Goal: Information Seeking & Learning: Find specific fact

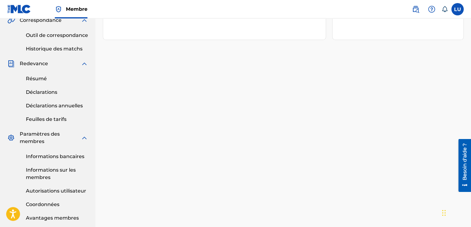
scroll to position [215, 0]
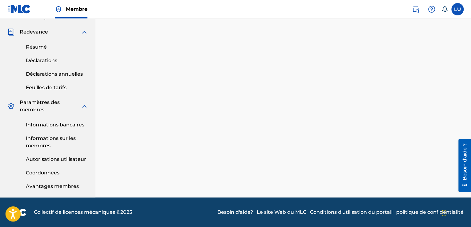
click at [15, 216] on icon "Open accessiBe: accessibility options, statement and help" at bounding box center [12, 214] width 7 height 10
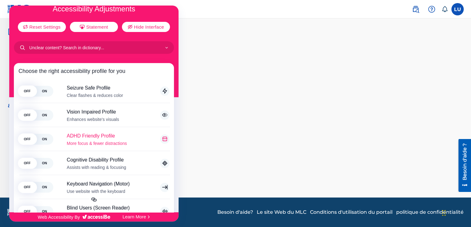
scroll to position [0, 0]
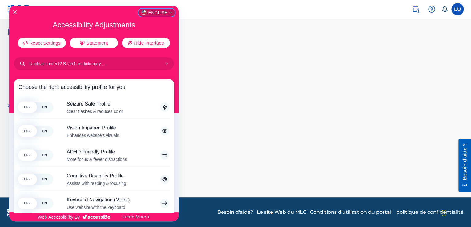
click at [169, 12] on icon "English" at bounding box center [170, 12] width 2 height 2
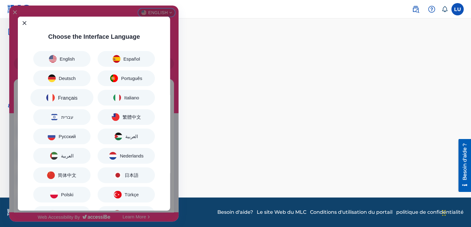
click at [78, 95] on button "<svg xmlns="http://www.w3.org/2000/svg" xml:space="preserve" viewBox="0 0 50 33…" at bounding box center [61, 97] width 63 height 17
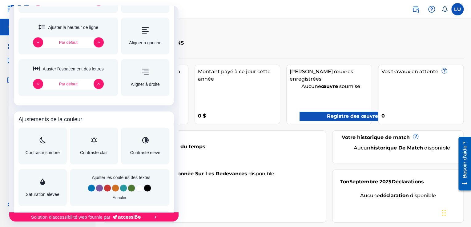
scroll to position [410, 0]
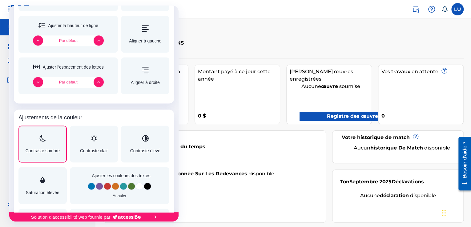
click at [56, 142] on div "Ajustements d'accessibilité" at bounding box center [43, 138] width 34 height 7
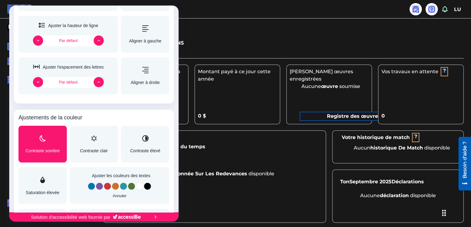
click at [216, 49] on div at bounding box center [235, 113] width 471 height 227
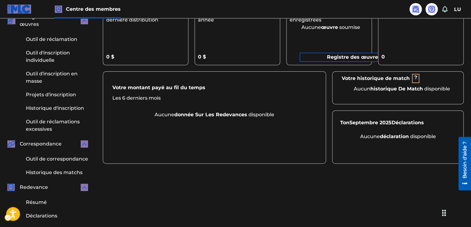
scroll to position [57, 0]
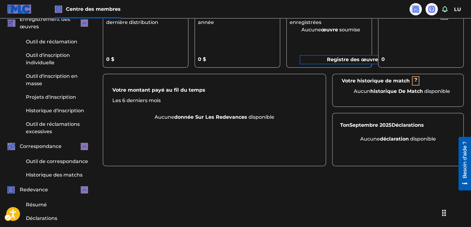
click at [415, 9] on img at bounding box center [415, 9] width 7 height 7
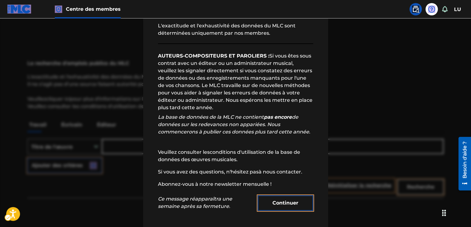
scroll to position [25, 0]
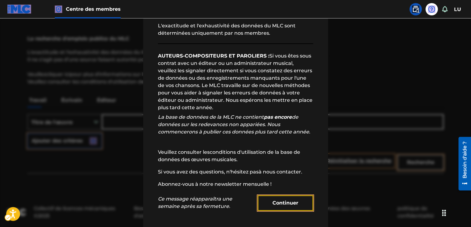
click at [272, 206] on font "Continuer" at bounding box center [285, 203] width 26 height 7
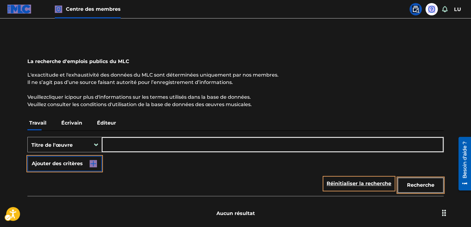
scroll to position [0, 0]
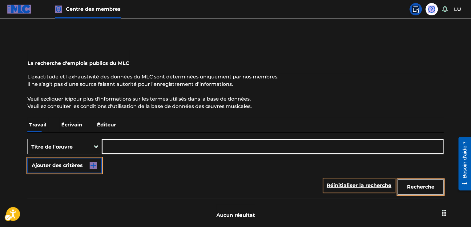
click at [68, 126] on font "Écrivain" at bounding box center [71, 125] width 21 height 6
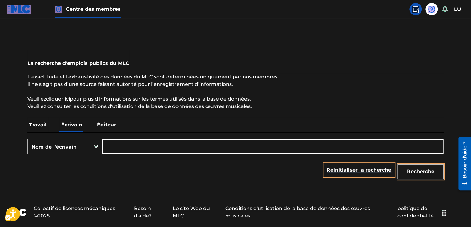
click at [139, 145] on input "Formulaire de recherche" at bounding box center [272, 146] width 341 height 15
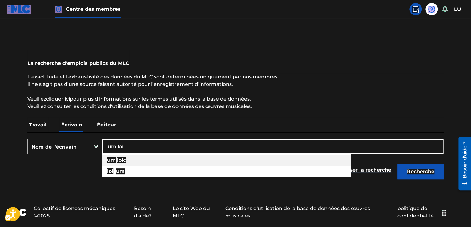
click at [132, 163] on div "um loi c" at bounding box center [226, 160] width 249 height 11
type input "um loic"
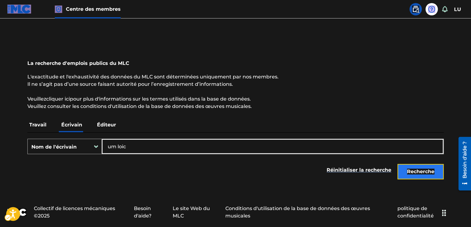
click at [426, 171] on font "Recherche" at bounding box center [420, 172] width 27 height 6
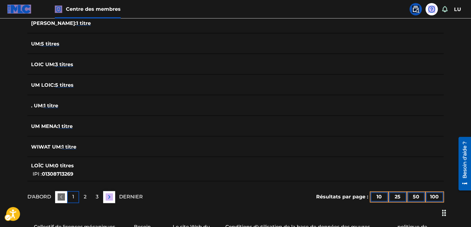
scroll to position [224, 0]
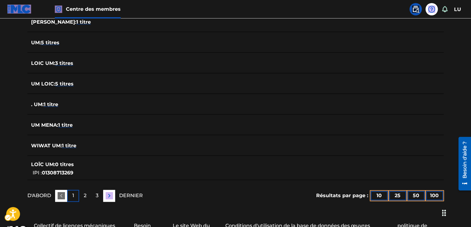
click at [82, 84] on div "UM LOIC : 5 titres" at bounding box center [227, 83] width 393 height 7
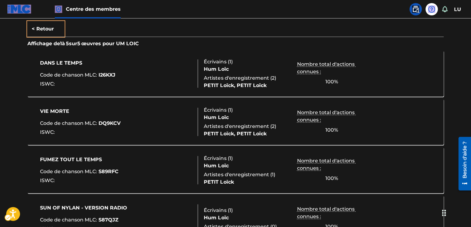
scroll to position [155, 0]
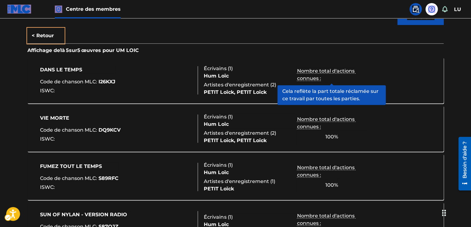
click at [304, 82] on div "Nombre total d'actions connues : 100 %" at bounding box center [331, 80] width 69 height 29
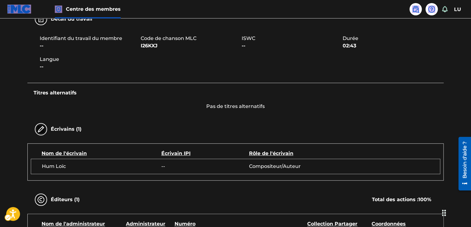
scroll to position [100, 0]
click at [41, 130] on img at bounding box center [40, 129] width 7 height 7
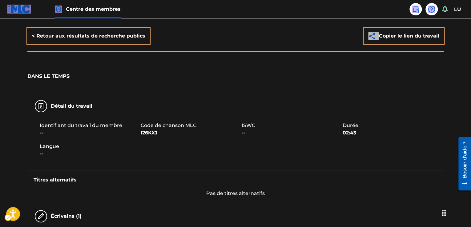
scroll to position [0, 0]
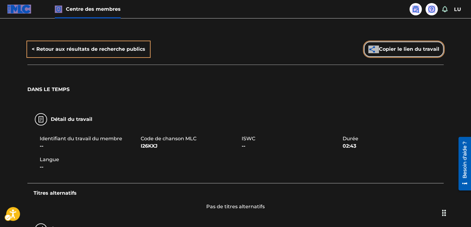
click at [410, 54] on button "Copier le lien du travail" at bounding box center [404, 49] width 80 height 15
click at [386, 46] on font "Copier le lien du travail" at bounding box center [409, 49] width 60 height 7
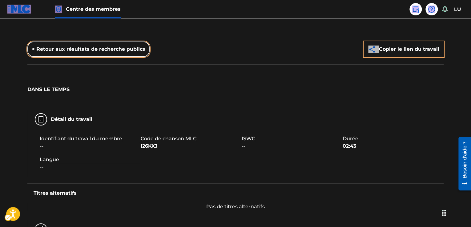
click at [139, 51] on font "< Retour aux résultats de recherche publics" at bounding box center [89, 49] width 114 height 6
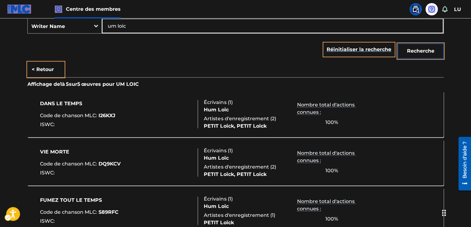
scroll to position [125, 0]
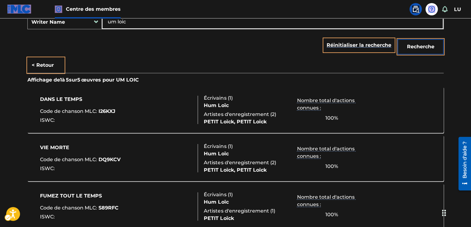
click at [158, 117] on div "DANS LE TEMPS Code de chanson MLC : I26KXJ ISWC :" at bounding box center [119, 110] width 158 height 28
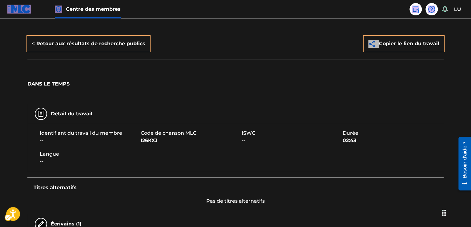
scroll to position [5, 0]
click at [387, 128] on div "Identifiant du travail du membre -- Code de chanson MLC I26KXJ ISWC -- Durée 02…" at bounding box center [235, 148] width 416 height 48
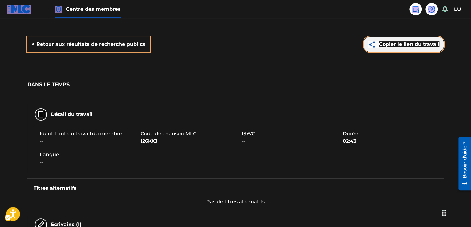
click at [390, 44] on font "Copier le lien du travail" at bounding box center [409, 44] width 60 height 6
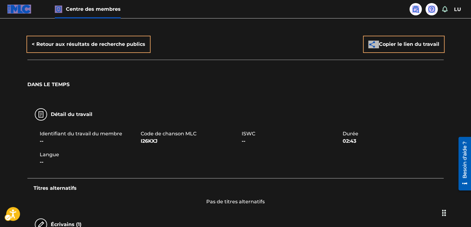
click at [408, 118] on div "Détail du travail" at bounding box center [235, 114] width 416 height 19
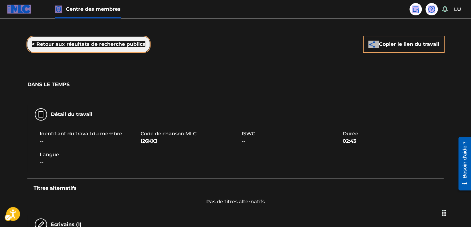
click at [80, 46] on font "< Retour aux résultats de recherche publics" at bounding box center [89, 44] width 114 height 6
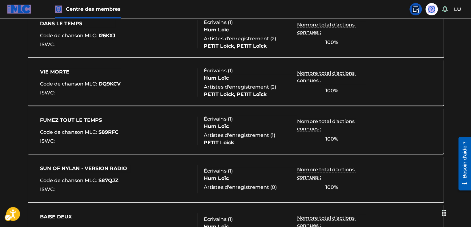
scroll to position [202, 0]
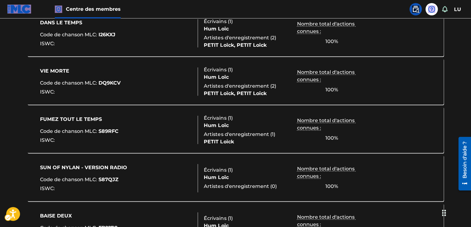
click at [261, 73] on div "Écrivains ( 1 )" at bounding box center [250, 69] width 93 height 7
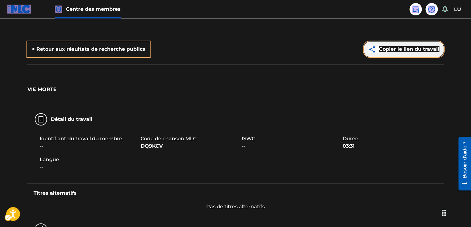
click at [398, 54] on button "Copier le lien du travail" at bounding box center [404, 49] width 80 height 15
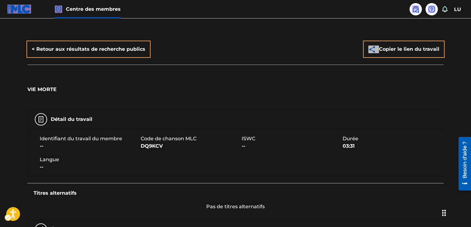
click at [425, 151] on div "Identifiant du travail du membre -- Code de chanson MLC DQ9KCV ISWC -- Durée 03…" at bounding box center [235, 153] width 416 height 48
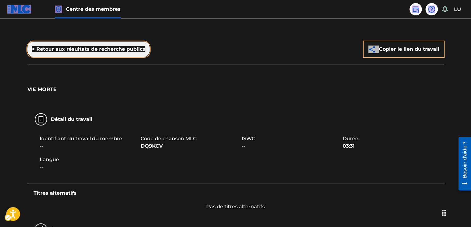
click at [77, 50] on font "< Retour aux résultats de recherche publics" at bounding box center [89, 49] width 114 height 6
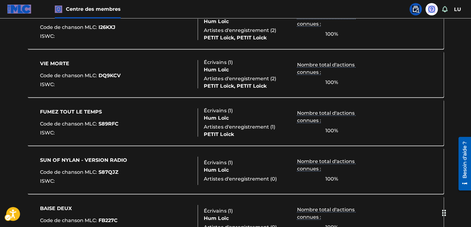
scroll to position [209, 0]
click at [179, 123] on div "FUMEZ TOUT LE TEMPS Code de chanson MLC : S89RFC ISWC :" at bounding box center [119, 122] width 158 height 28
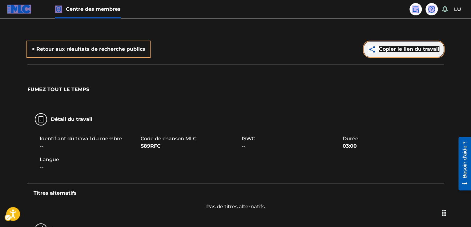
click at [390, 50] on font "Copier le lien du travail" at bounding box center [409, 49] width 60 height 6
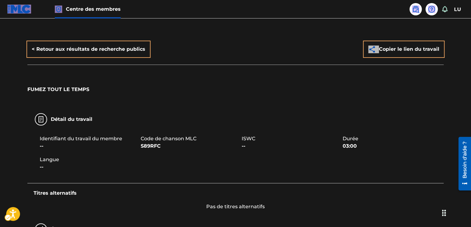
click at [398, 132] on div "Identifiant du travail du membre -- Code de chanson MLC S89RFC ISWC -- Durée 03…" at bounding box center [235, 153] width 416 height 48
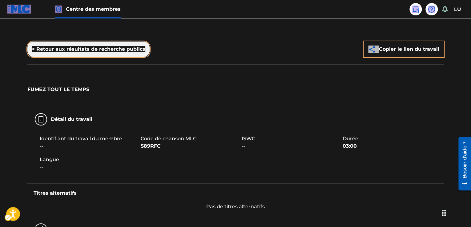
click at [116, 53] on button "< Retour aux résultats de recherche publics" at bounding box center [88, 49] width 122 height 15
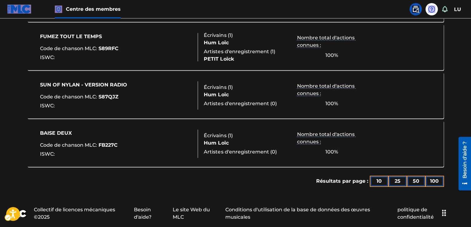
scroll to position [286, 0]
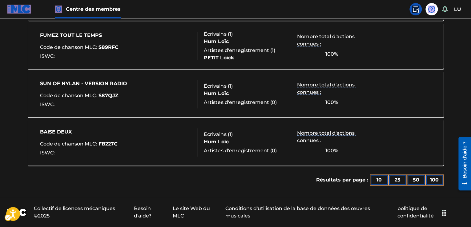
click at [244, 148] on font "Artistes d'enregistrement (" at bounding box center [238, 151] width 68 height 6
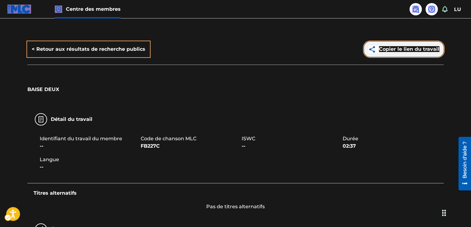
click at [415, 52] on font "Copier le lien du travail" at bounding box center [409, 49] width 60 height 7
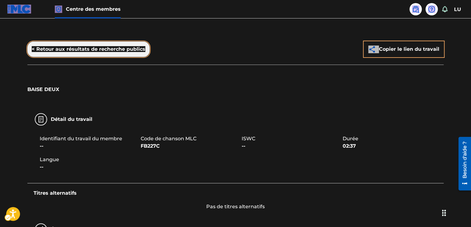
click at [114, 53] on button "< Retour aux résultats de recherche publics" at bounding box center [88, 49] width 122 height 15
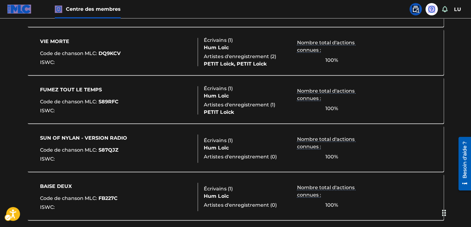
scroll to position [232, 0]
click at [372, 143] on div "SUN OF NYLAN - VERSION RADIO Code de chanson MLC : S87QJZ ISWC : Écrivains ( 1 …" at bounding box center [235, 148] width 416 height 46
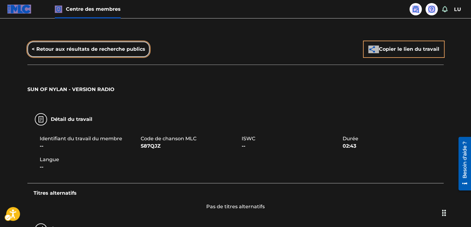
click at [62, 51] on font "< Retour aux résultats de recherche publics" at bounding box center [89, 49] width 114 height 6
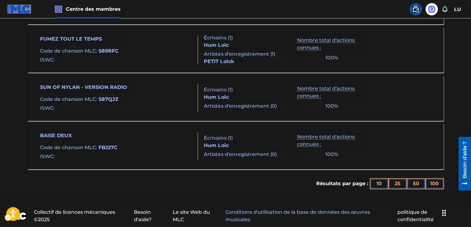
scroll to position [285, 0]
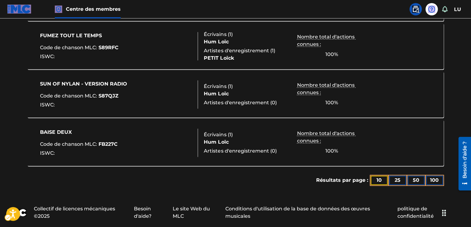
click at [377, 182] on font "10" at bounding box center [379, 180] width 5 height 6
click at [394, 183] on button "25" at bounding box center [397, 180] width 17 height 9
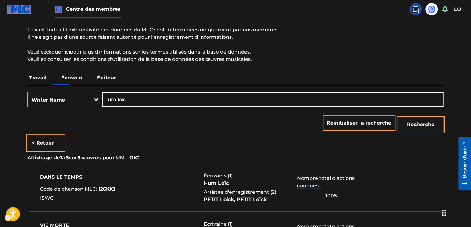
scroll to position [39, 0]
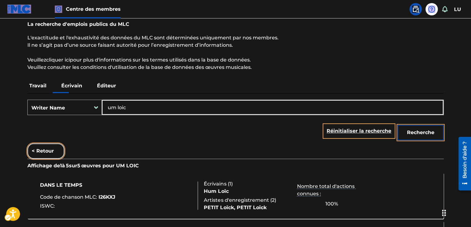
click at [43, 154] on button "< Retour" at bounding box center [45, 150] width 37 height 15
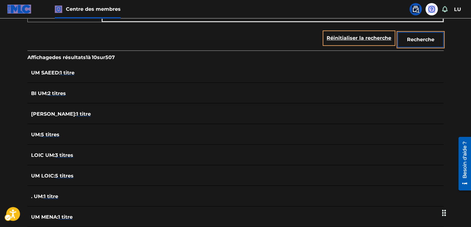
scroll to position [133, 0]
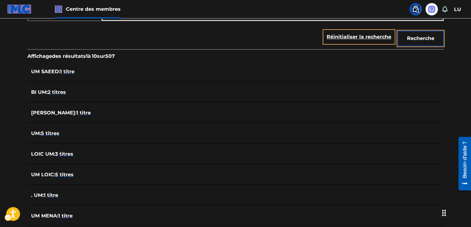
click at [73, 152] on font "3 titres" at bounding box center [64, 154] width 18 height 6
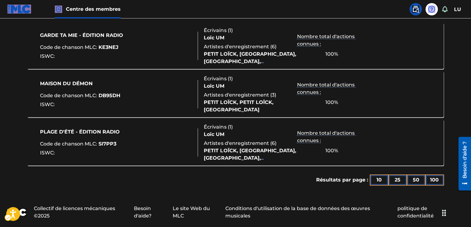
scroll to position [189, 0]
click at [262, 67] on div "GARDE TA MIE - ÉDITION RADIO Code de chanson MLC : KE3NEJ ISWC : Écrivains ( 1 …" at bounding box center [235, 46] width 416 height 46
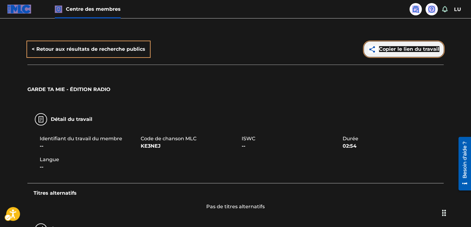
click at [411, 49] on font "Copier le lien du travail" at bounding box center [409, 49] width 60 height 6
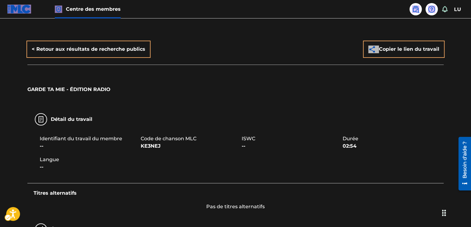
click at [392, 119] on div "Détail du travail" at bounding box center [235, 119] width 416 height 19
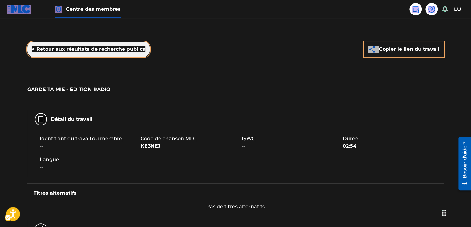
click at [129, 47] on font "< Retour aux résultats de recherche publics" at bounding box center [89, 49] width 114 height 6
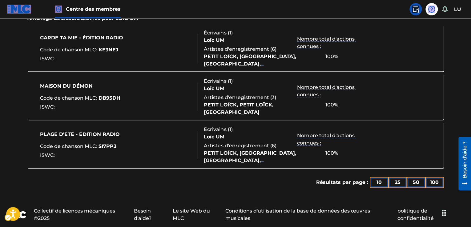
scroll to position [189, 0]
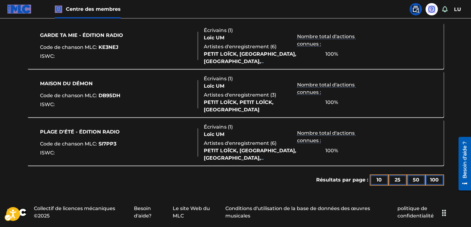
click at [173, 107] on div "MAISON DU DÉMON Code de chanson MLC : DB95DH ISWC :" at bounding box center [119, 94] width 158 height 28
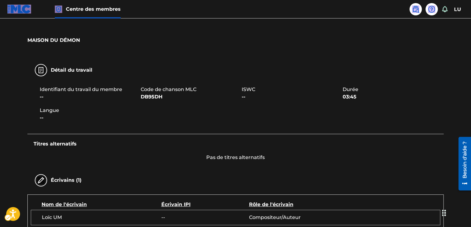
scroll to position [46, 0]
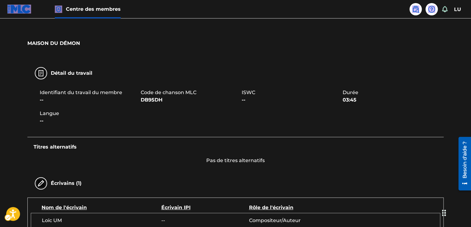
click at [387, 85] on div "Identifiant du travail du membre -- Code de chanson MLC DB95DH ISWC -- Durée 03…" at bounding box center [235, 107] width 416 height 48
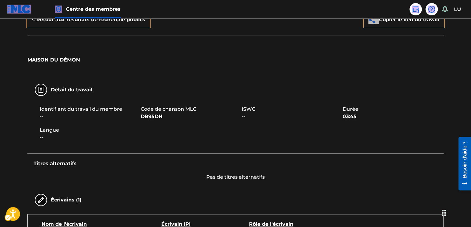
scroll to position [6, 0]
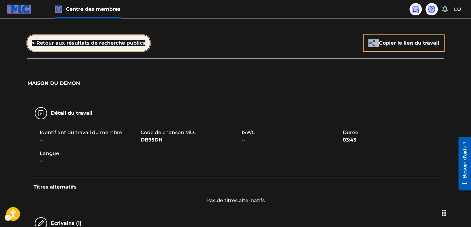
click at [61, 46] on font "< Retour aux résultats de recherche publics" at bounding box center [89, 42] width 114 height 7
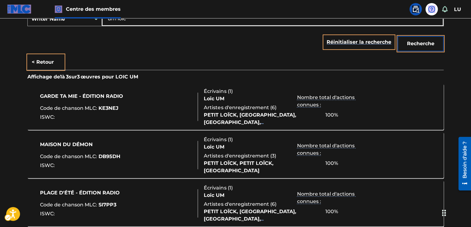
scroll to position [189, 0]
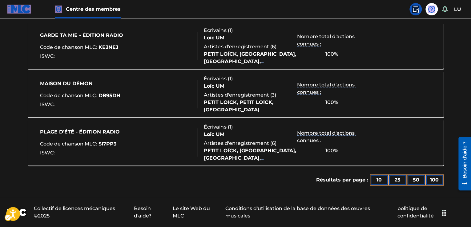
click at [246, 90] on div "Écrivains ( 1 ) Loïc UM Artistes d'enregistrement ( 3 ) [PERSON_NAME], [PERSON_…" at bounding box center [247, 94] width 99 height 38
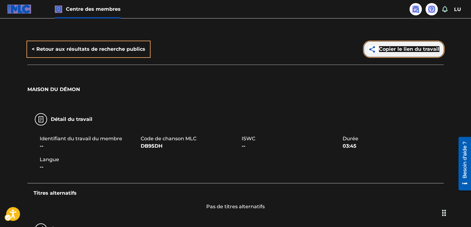
click at [420, 56] on button "Copier le lien du travail" at bounding box center [404, 49] width 80 height 15
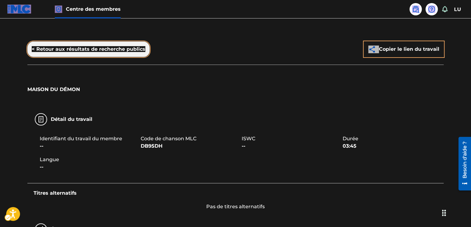
click at [96, 50] on font "< Retour aux résultats de recherche publics" at bounding box center [89, 49] width 114 height 6
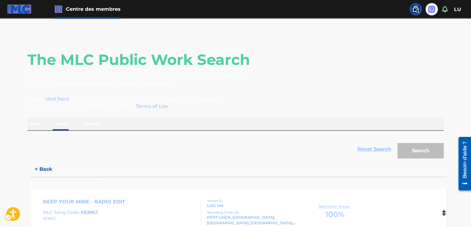
scroll to position [5, 0]
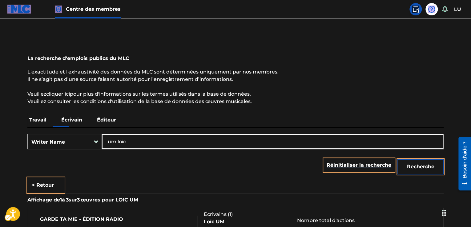
click at [396, 106] on div "La recherche d'emplois publics du MLC L'exactitude et l'exhaustivité des donnée…" at bounding box center [235, 204] width 431 height 350
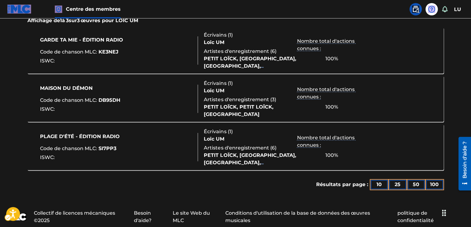
scroll to position [189, 0]
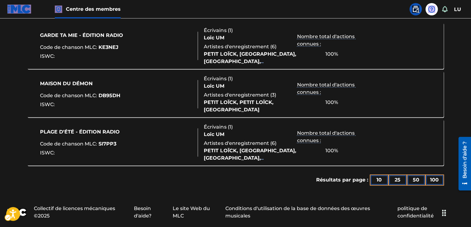
click at [363, 50] on div "Nombre total d'actions connues : 100 %" at bounding box center [331, 45] width 69 height 29
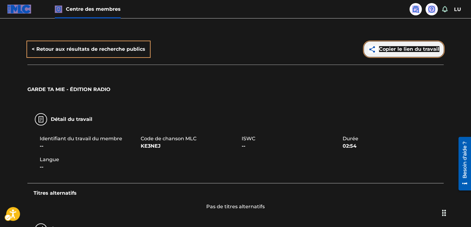
click at [400, 51] on font "Copier le lien du travail" at bounding box center [409, 49] width 60 height 6
click at [389, 56] on button "Copier le lien du travail" at bounding box center [404, 49] width 80 height 15
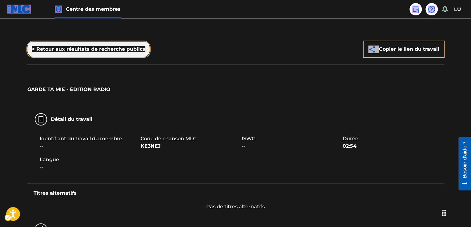
click at [89, 52] on font "< Retour aux résultats de recherche publics" at bounding box center [89, 49] width 114 height 6
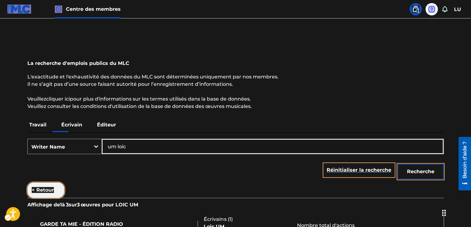
click at [54, 187] on button "< Retour" at bounding box center [45, 190] width 37 height 15
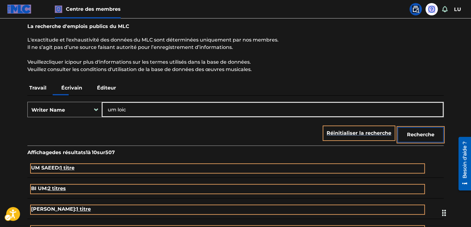
scroll to position [6, 0]
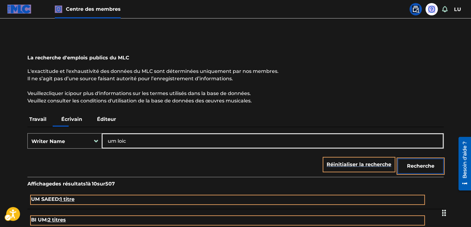
click at [74, 122] on font "Écrivain" at bounding box center [71, 119] width 21 height 6
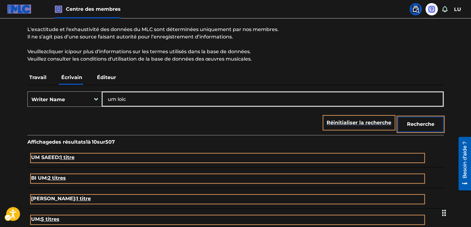
scroll to position [0, 0]
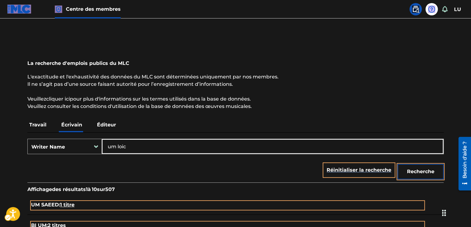
click at [113, 124] on font "Éditeur" at bounding box center [106, 125] width 19 height 6
